Goal: Task Accomplishment & Management: Use online tool/utility

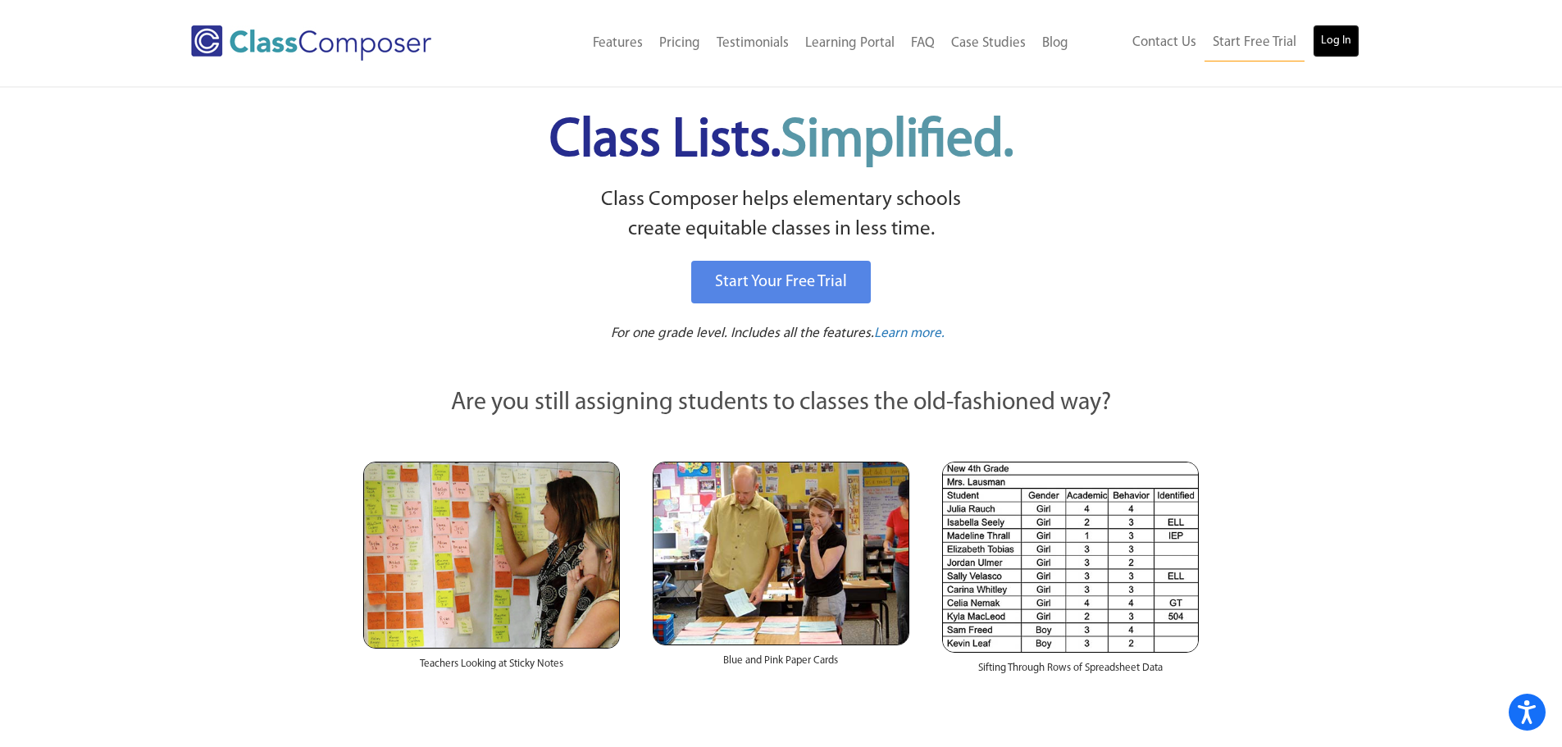
click at [1335, 43] on link "Log In" at bounding box center [1336, 41] width 47 height 33
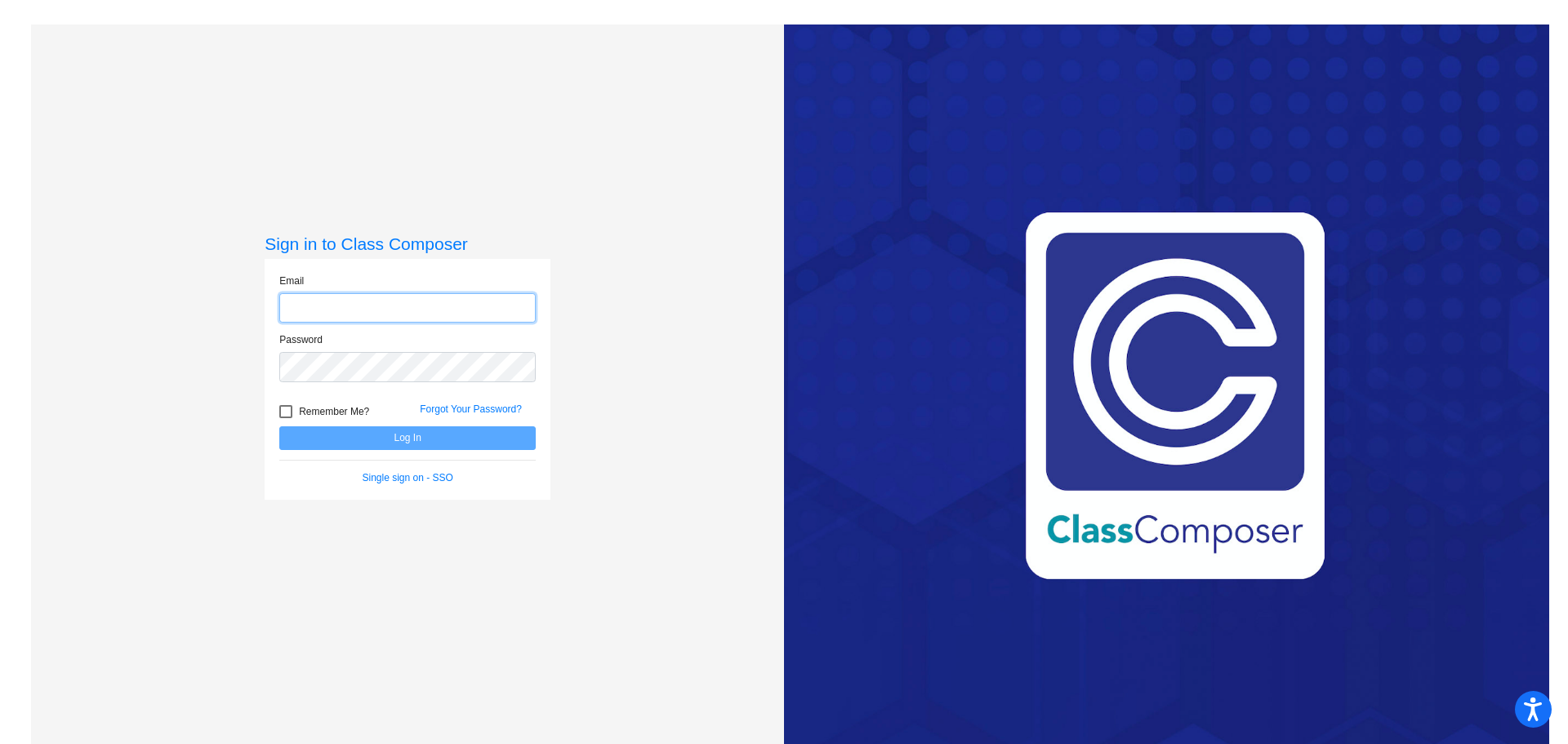
type input "[EMAIL_ADDRESS][DOMAIN_NAME]"
click at [478, 432] on button "Log In" at bounding box center [407, 438] width 257 height 24
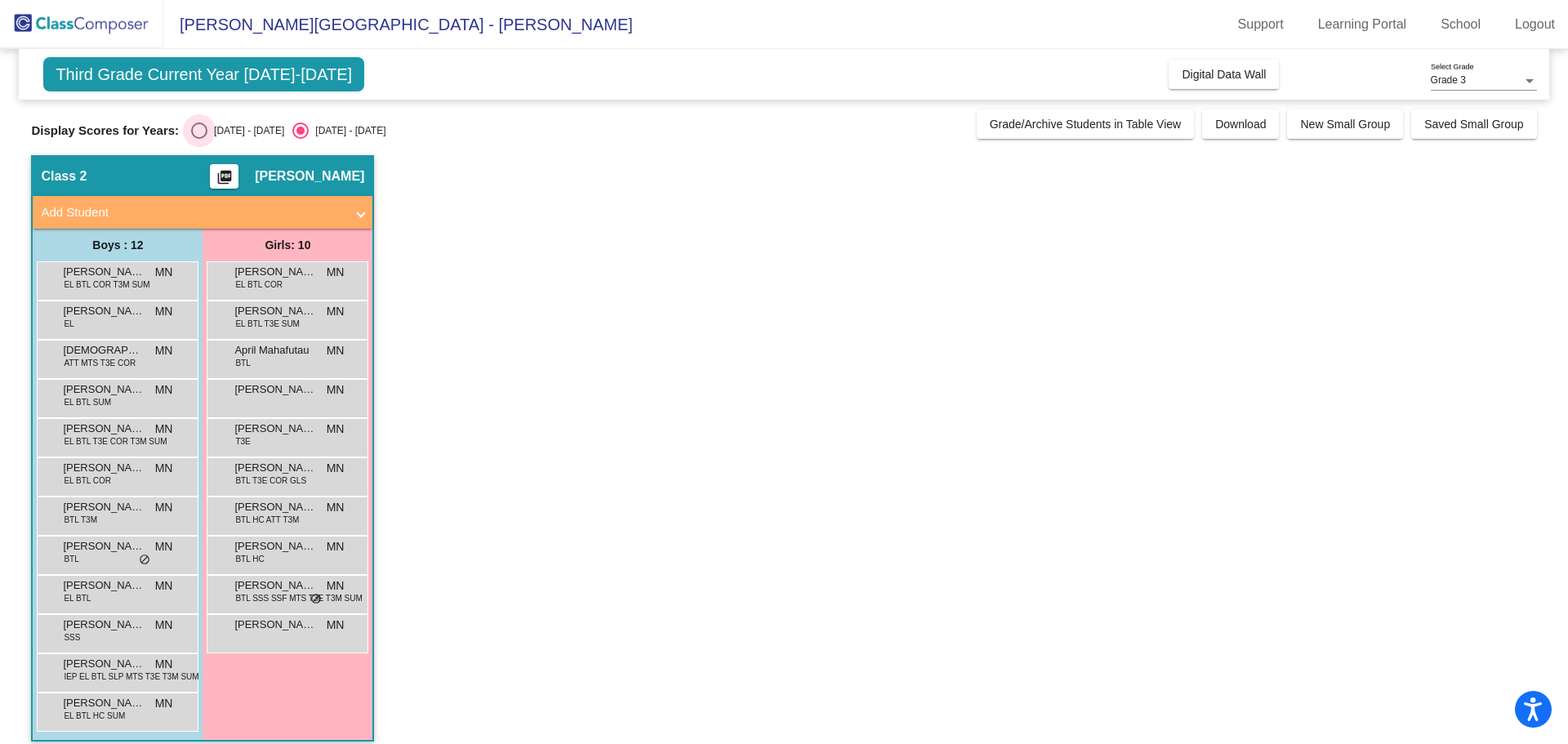
click at [244, 125] on div "[DATE] - [DATE]" at bounding box center [245, 130] width 77 height 15
click at [199, 138] on input "[DATE] - [DATE]" at bounding box center [198, 138] width 1 height 1
radio input "true"
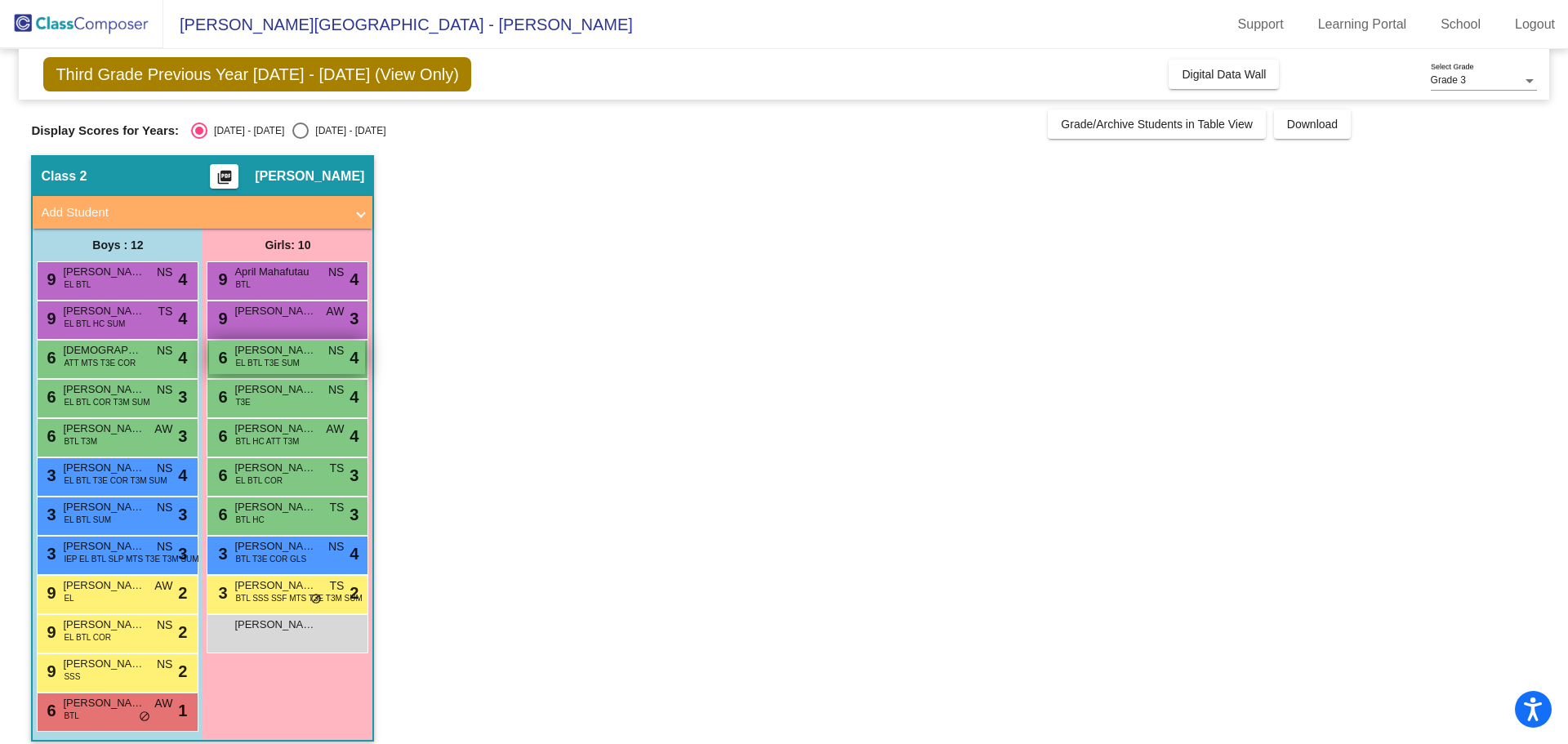
click at [283, 359] on span "EL BTL T3E SUM" at bounding box center [267, 363] width 65 height 12
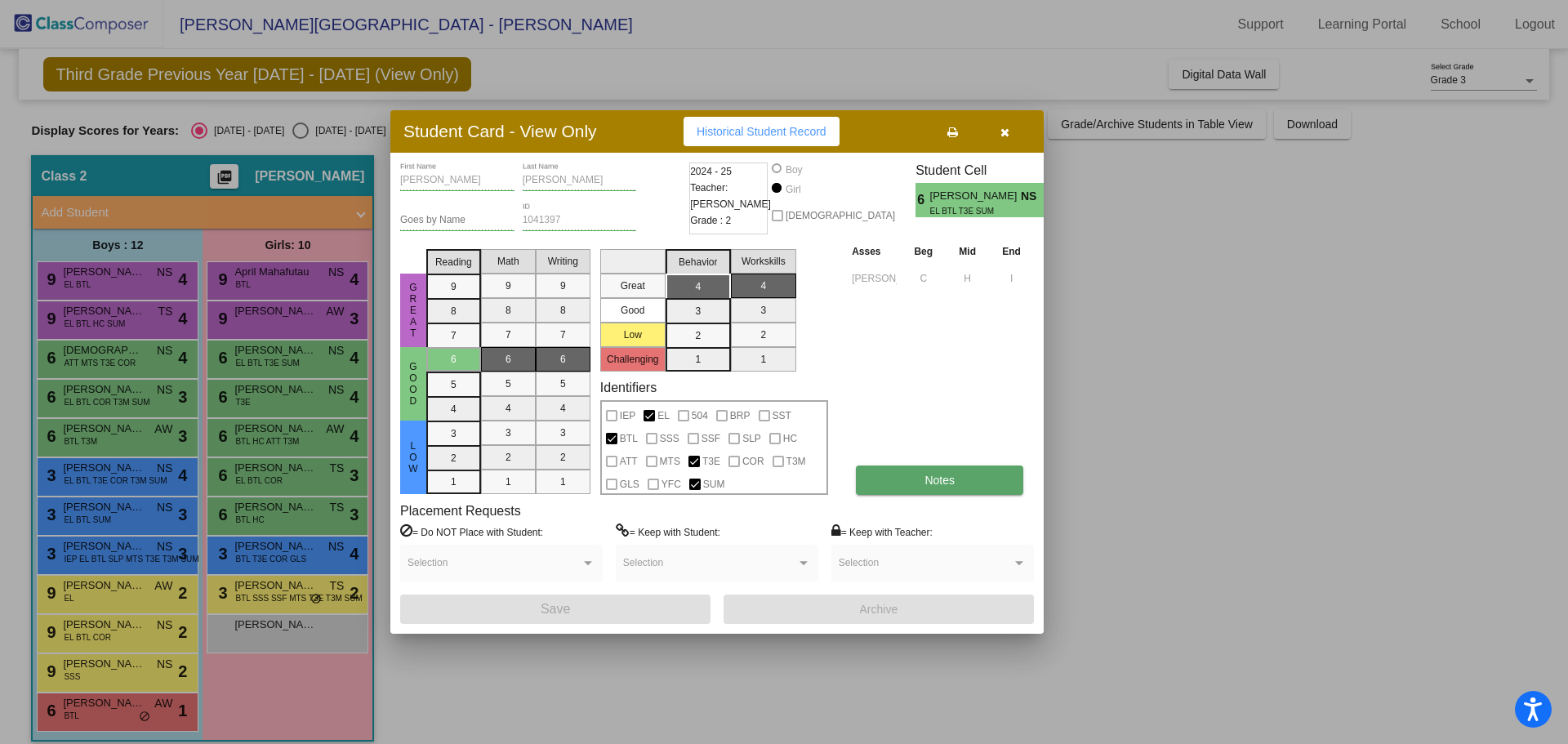
click at [960, 488] on button "Notes" at bounding box center [939, 480] width 167 height 30
